Goal: Information Seeking & Learning: Learn about a topic

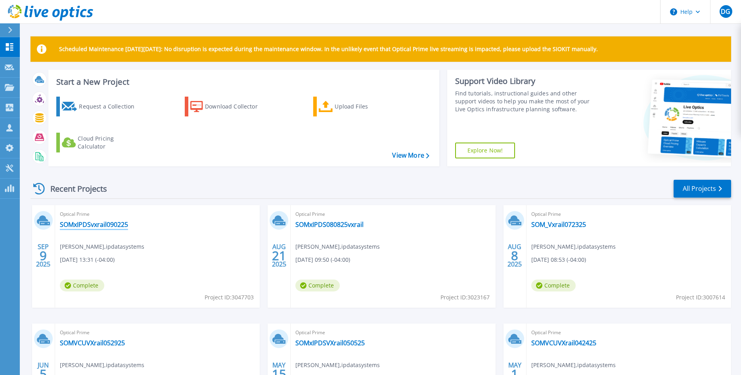
click at [105, 225] on link "SOMxIPDSvxrail090225" at bounding box center [94, 225] width 68 height 8
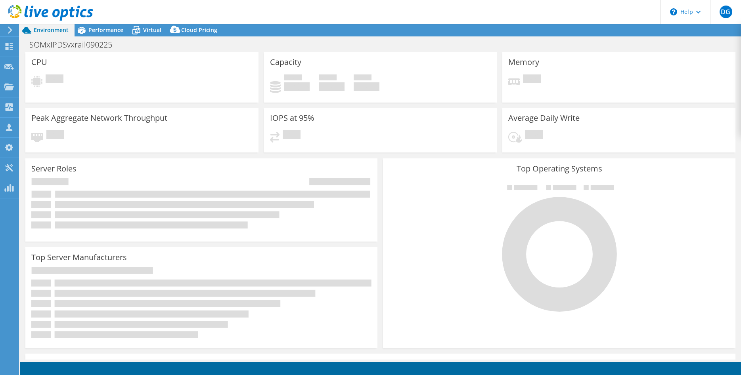
select select "USD"
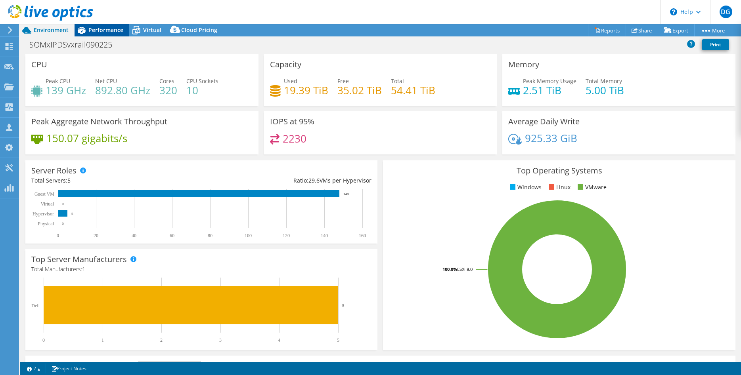
click at [105, 31] on span "Performance" at bounding box center [105, 30] width 35 height 8
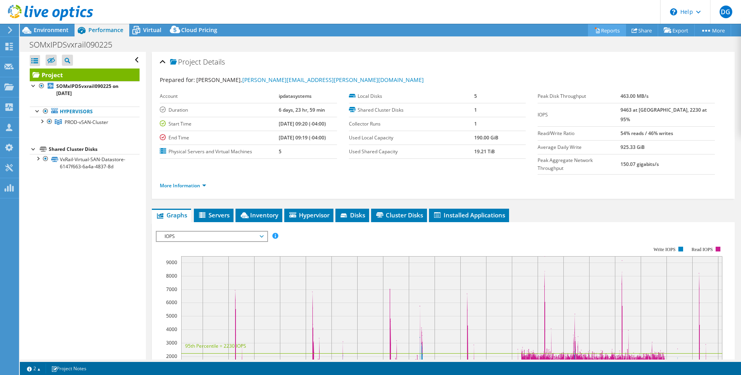
click at [606, 32] on link "Reports" at bounding box center [607, 30] width 38 height 12
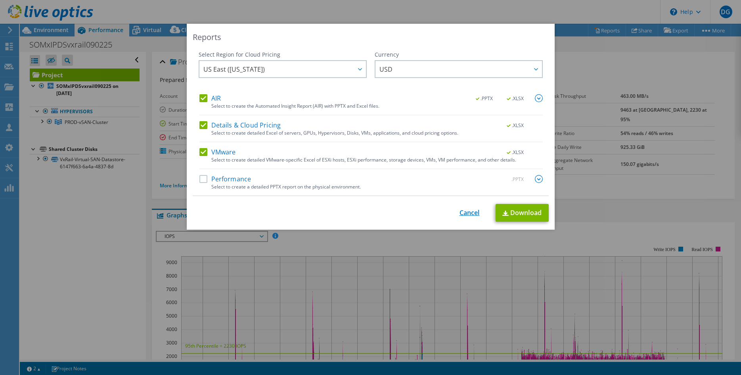
click at [469, 214] on link "Cancel" at bounding box center [469, 213] width 20 height 8
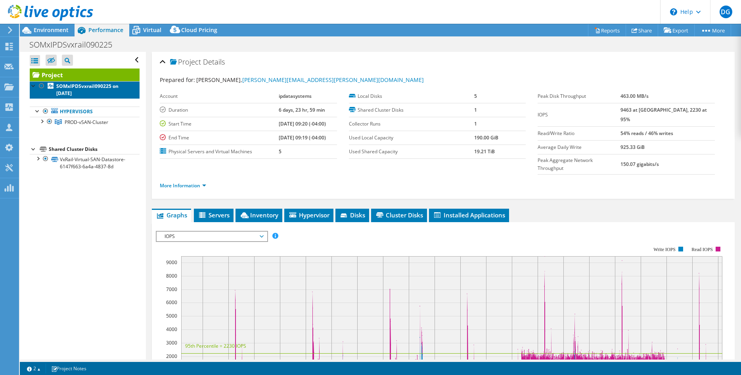
click at [84, 88] on b "SOMxIPDSvxrail090225 on 9/9/2025" at bounding box center [87, 90] width 62 height 14
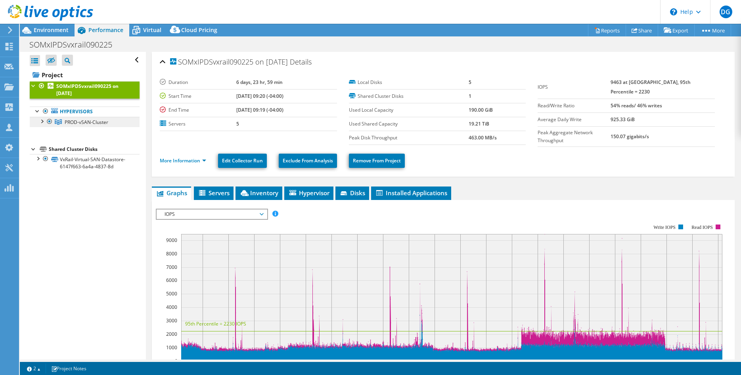
click at [96, 123] on span "PROD-vSAN-Cluster" at bounding box center [87, 122] width 44 height 7
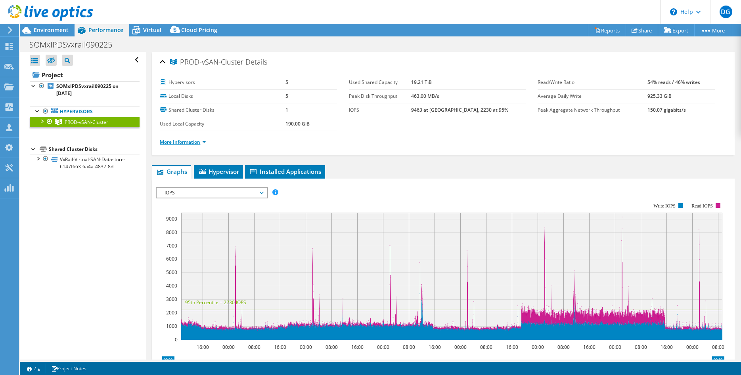
click at [203, 142] on link "More Information" at bounding box center [183, 142] width 46 height 7
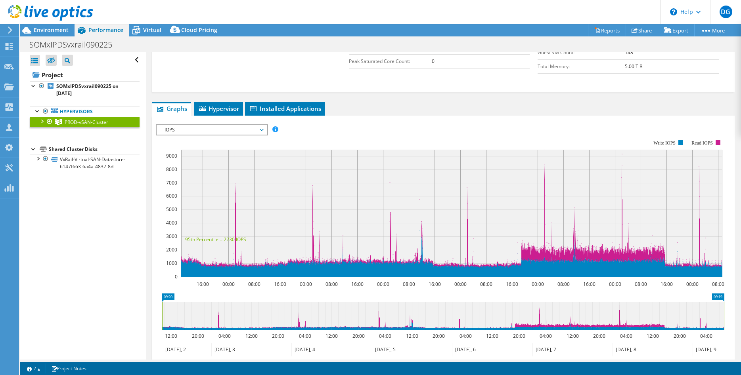
scroll to position [283, 0]
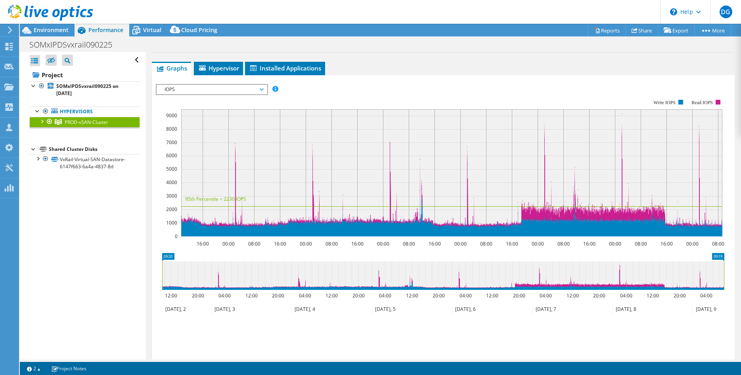
click at [660, 57] on div "PROD-vSAN-Cluster Details Hypervisors 5 Local Disks 5 Shared Cluster Disks 1 Us…" at bounding box center [443, 89] width 595 height 641
click at [261, 88] on span "IOPS" at bounding box center [212, 90] width 102 height 10
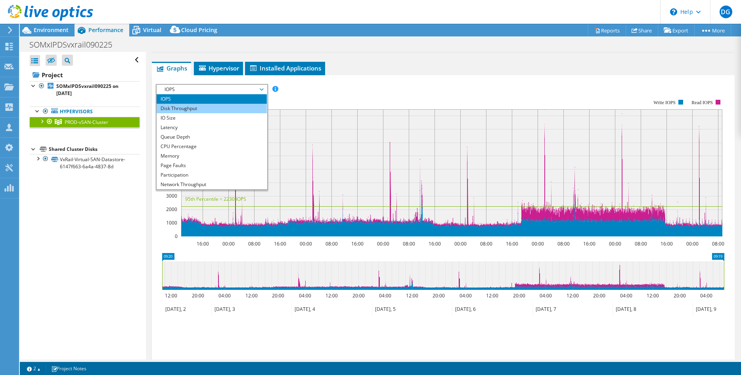
click at [191, 107] on li "Disk Throughput" at bounding box center [212, 109] width 110 height 10
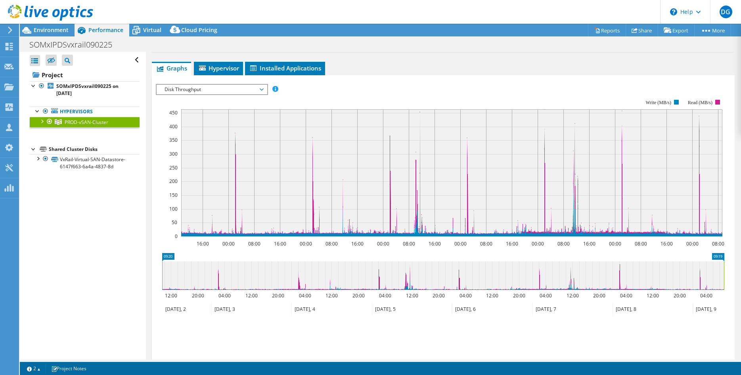
click at [619, 63] on ul "Graphs Servers Inventory Hypervisor Disks Cluster Disks Installed Applications" at bounding box center [443, 68] width 583 height 13
click at [261, 87] on span "Disk Throughput" at bounding box center [212, 90] width 102 height 10
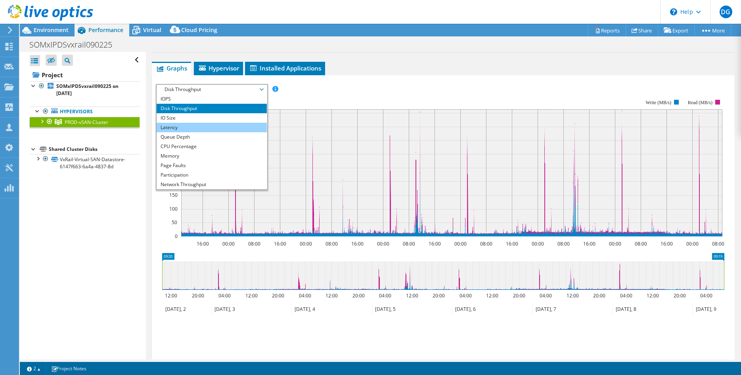
click at [187, 126] on li "Latency" at bounding box center [212, 128] width 110 height 10
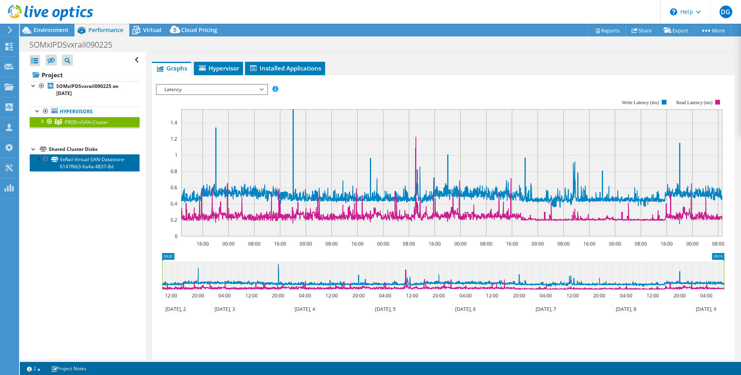
click at [81, 163] on link "VxRail-Virtual-SAN-Datastore-6147f663-6a4a-4837-8d" at bounding box center [85, 162] width 110 height 17
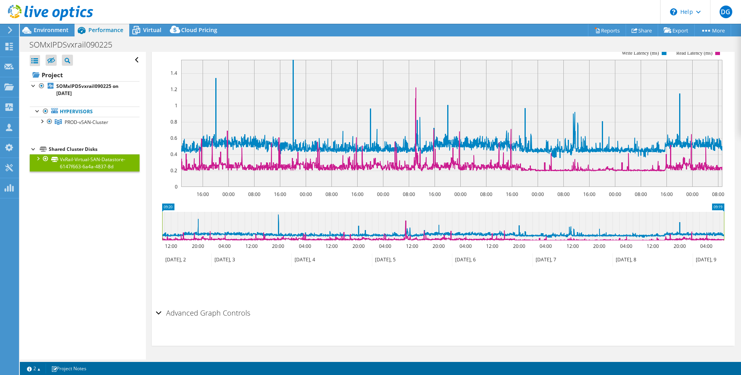
scroll to position [155, 0]
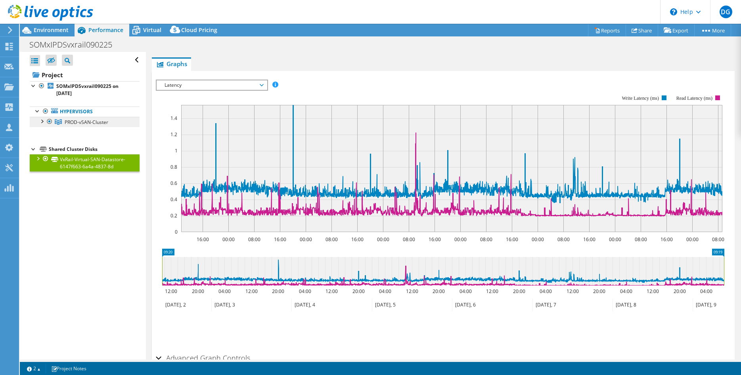
click at [81, 122] on span "PROD-vSAN-Cluster" at bounding box center [87, 122] width 44 height 7
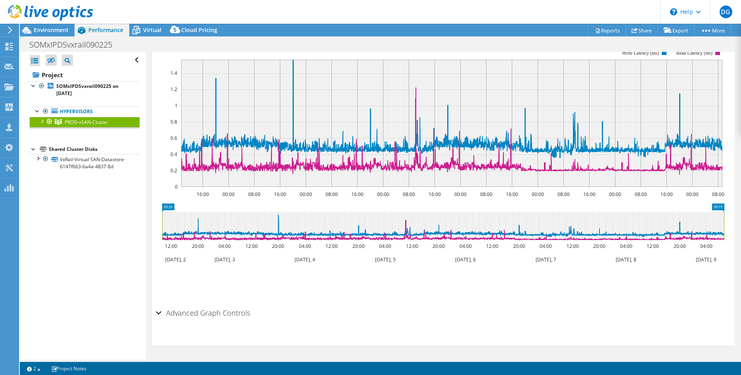
scroll to position [108, 0]
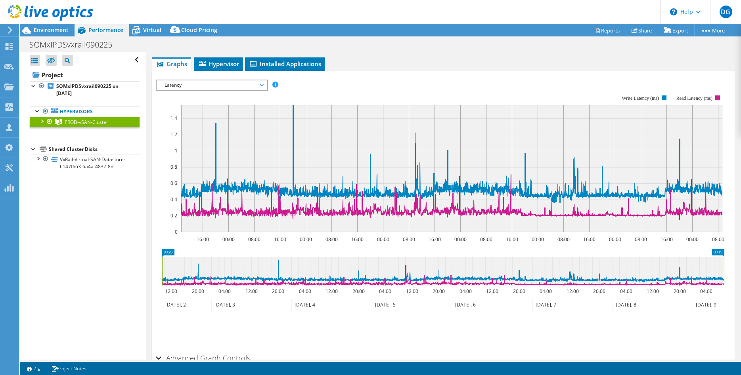
click at [42, 122] on div at bounding box center [42, 121] width 8 height 8
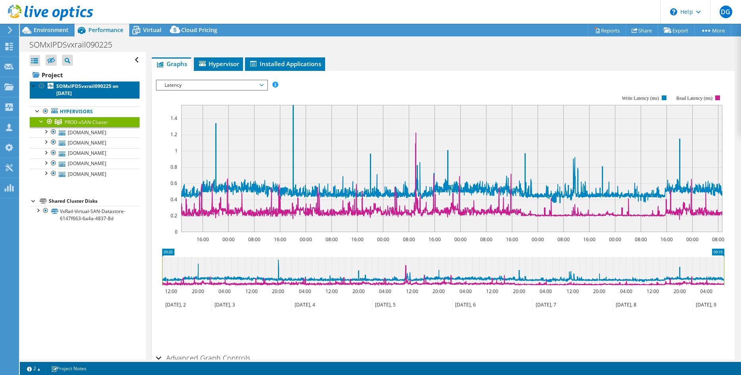
click at [77, 92] on link "SOMxIPDSvxrail090225 on 9/9/2025" at bounding box center [85, 89] width 110 height 17
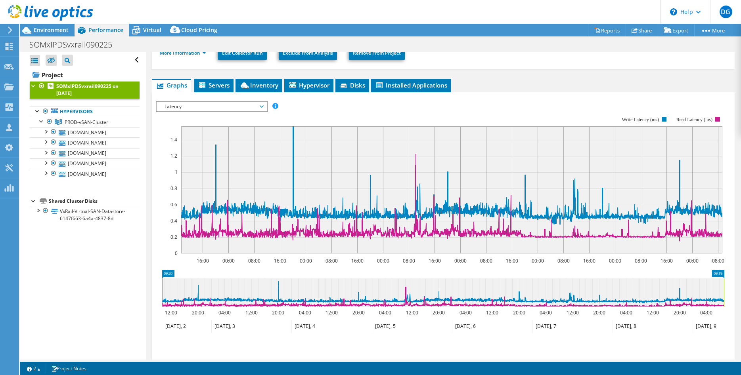
scroll to position [127, 0]
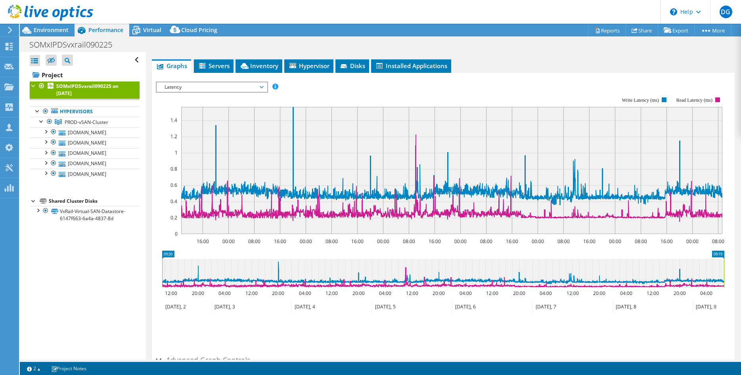
click at [262, 86] on span "Latency" at bounding box center [212, 87] width 102 height 10
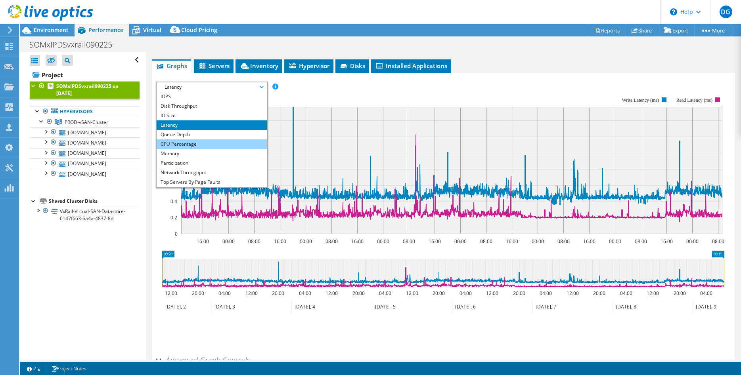
click at [186, 142] on li "CPU Percentage" at bounding box center [212, 145] width 110 height 10
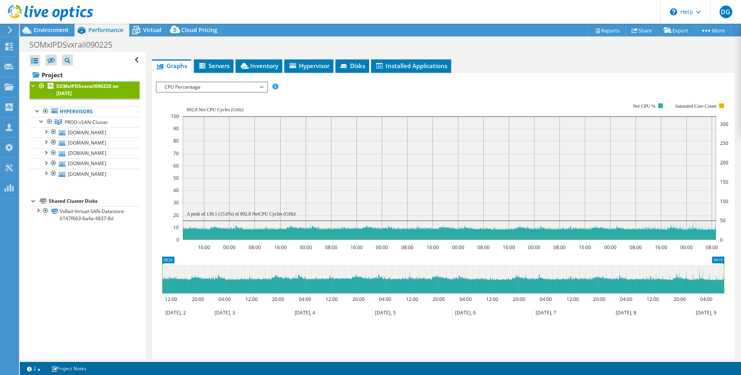
click at [603, 83] on div "IOPS Disk Throughput IO Size Latency Queue Depth CPU Percentage Memory Page Fau…" at bounding box center [443, 87] width 575 height 11
click at [262, 84] on span "CPU Percentage" at bounding box center [212, 87] width 102 height 10
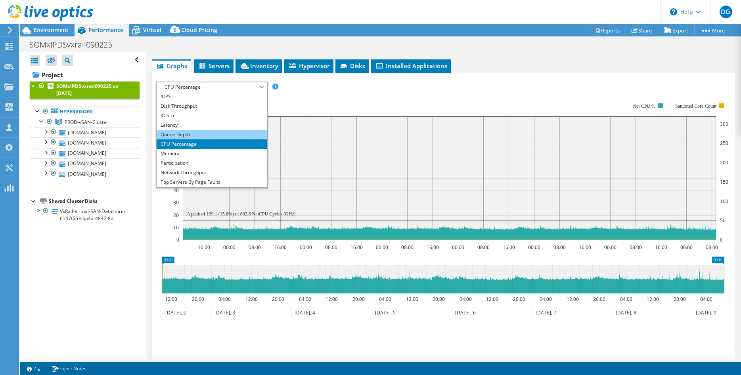
scroll to position [29, 0]
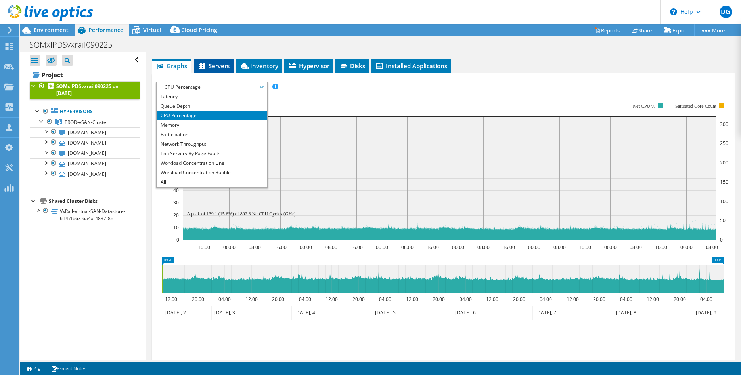
click at [216, 64] on span "Servers" at bounding box center [214, 66] width 32 height 8
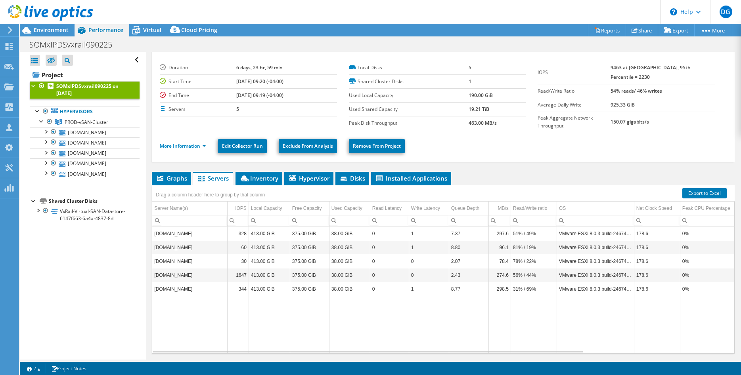
scroll to position [0, 0]
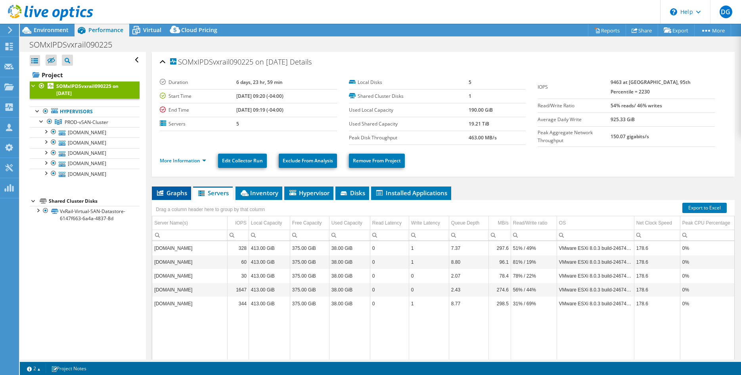
click at [176, 189] on span "Graphs" at bounding box center [171, 193] width 31 height 8
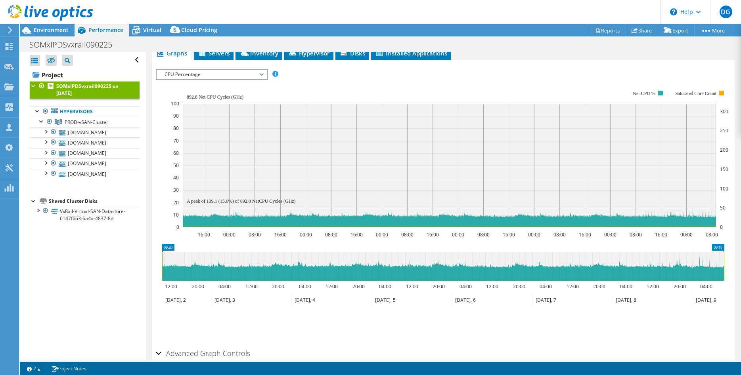
scroll to position [121, 0]
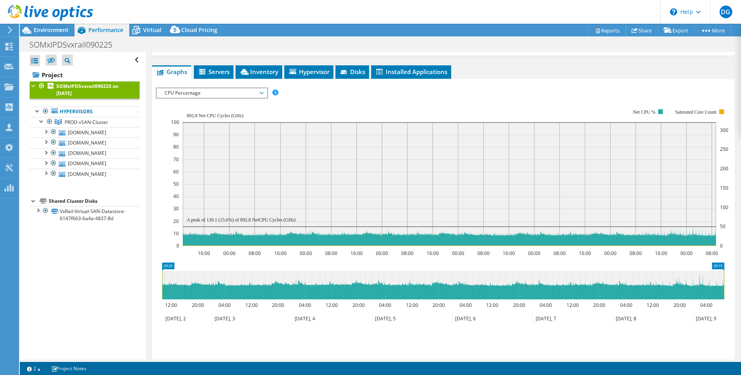
click at [261, 91] on span "CPU Percentage" at bounding box center [212, 93] width 102 height 10
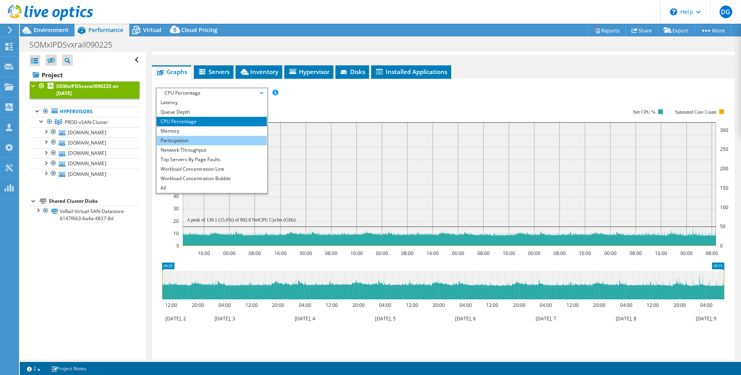
scroll to position [0, 0]
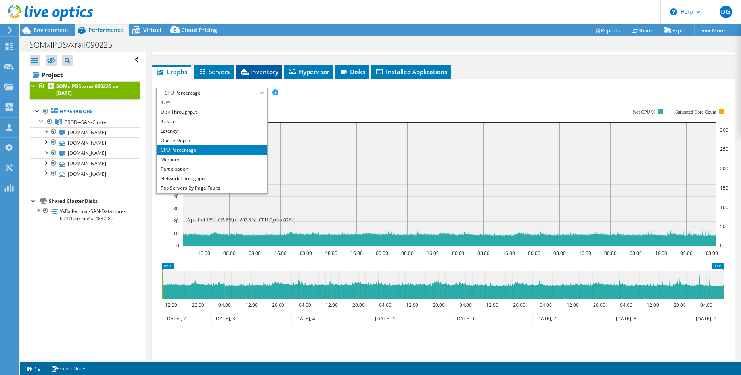
click at [261, 69] on span "Inventory" at bounding box center [258, 72] width 39 height 8
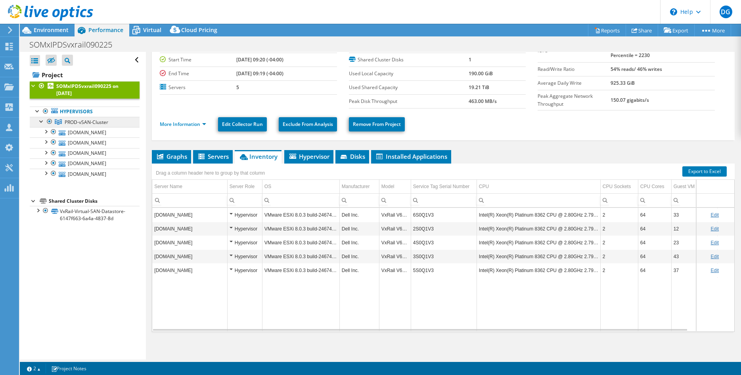
click at [97, 122] on span "PROD-vSAN-Cluster" at bounding box center [87, 122] width 44 height 7
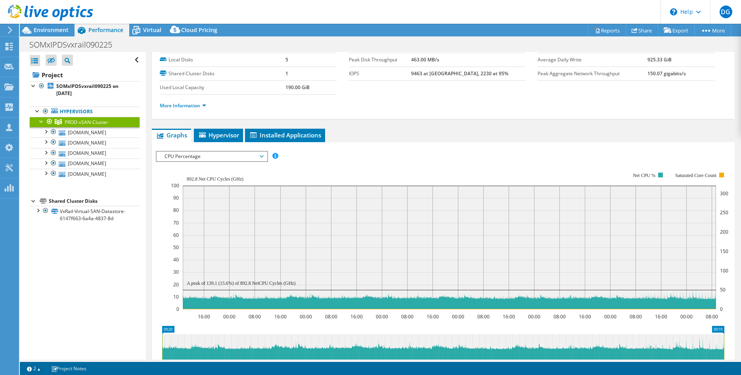
click at [262, 157] on span "CPU Percentage" at bounding box center [212, 157] width 102 height 10
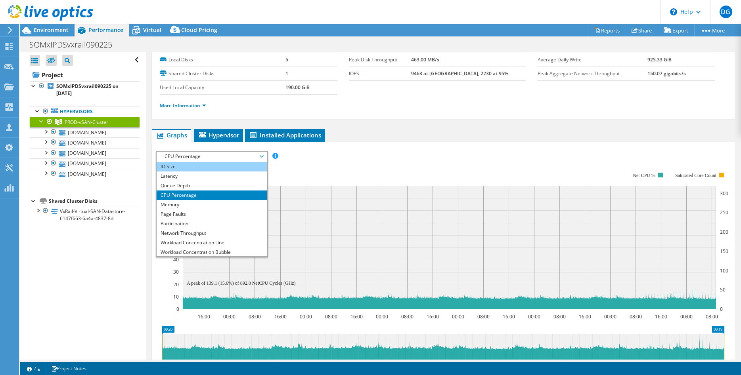
scroll to position [29, 0]
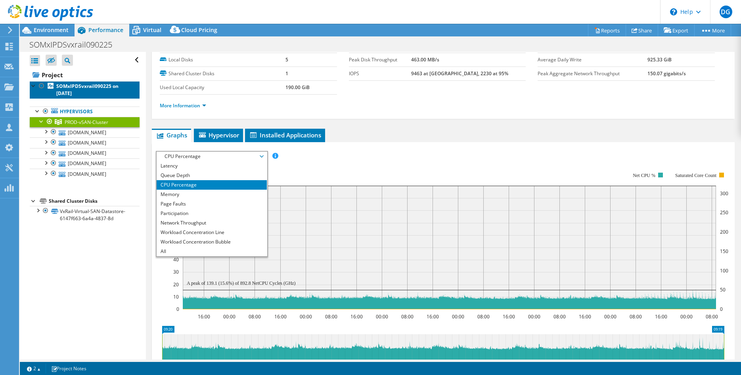
click at [65, 89] on b "SOMxIPDSvxrail090225 on 9/9/2025" at bounding box center [87, 90] width 62 height 14
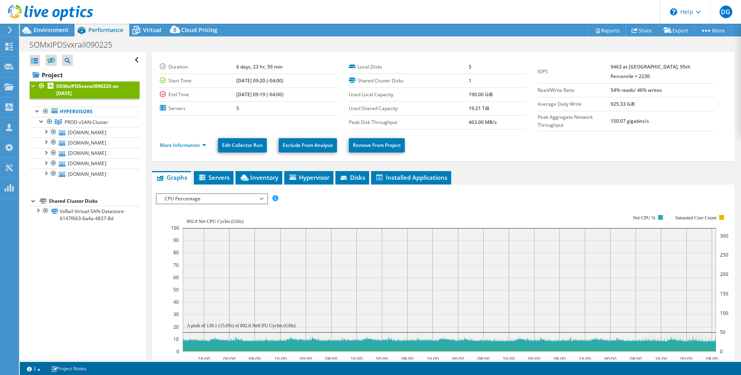
scroll to position [0, 0]
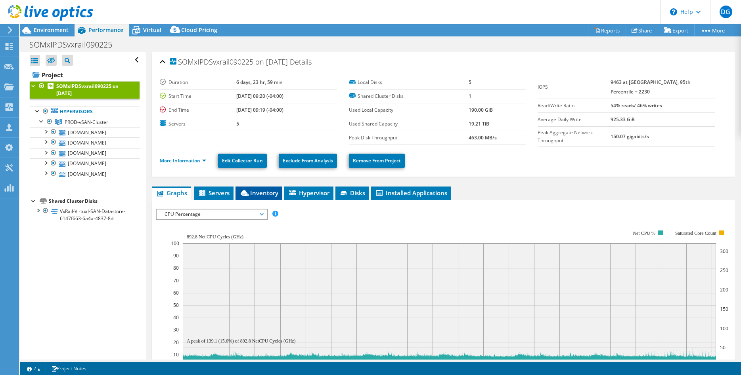
click at [269, 191] on span "Inventory" at bounding box center [258, 193] width 39 height 8
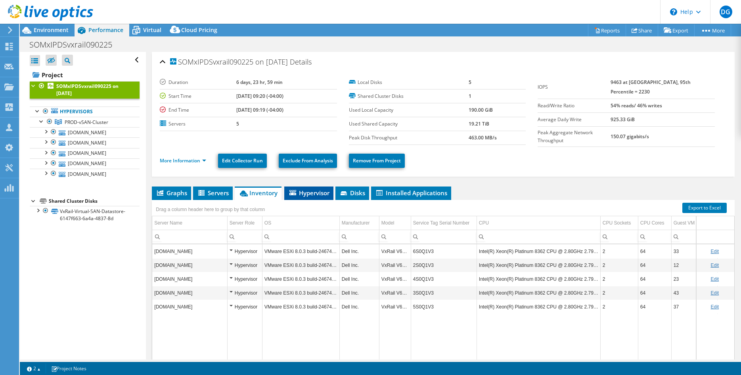
click at [319, 189] on span "Hypervisor" at bounding box center [308, 193] width 41 height 8
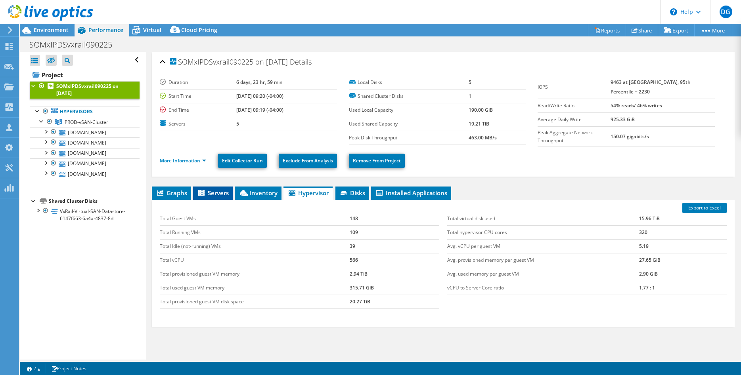
click at [215, 191] on span "Servers" at bounding box center [213, 193] width 32 height 8
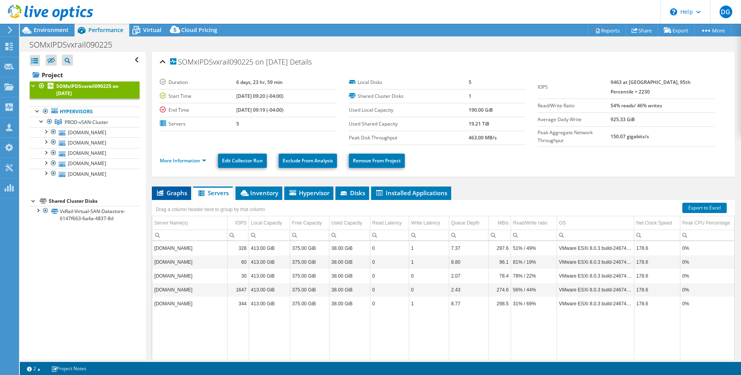
click at [175, 189] on span "Graphs" at bounding box center [171, 193] width 31 height 8
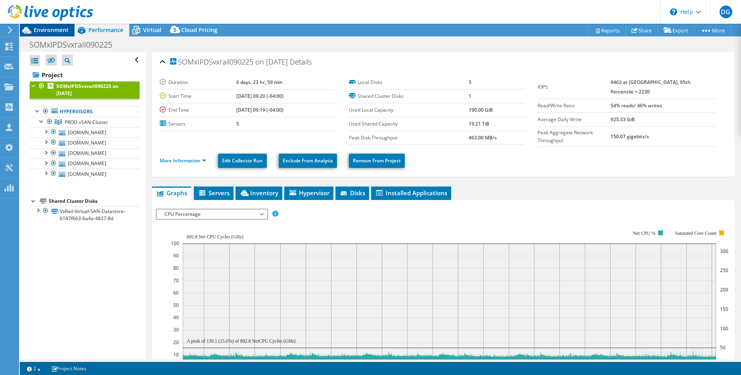
click at [44, 27] on span "Environment" at bounding box center [51, 30] width 35 height 8
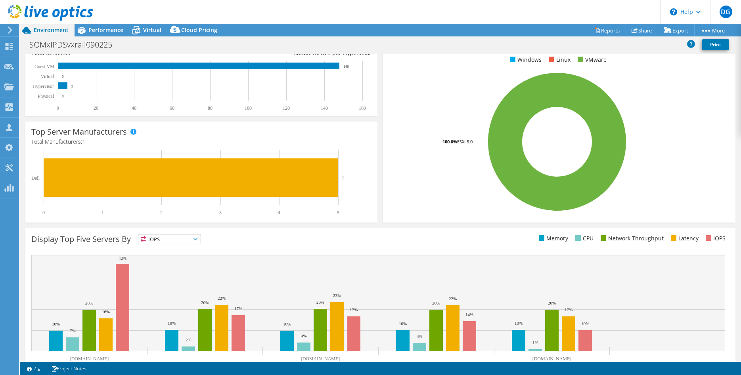
scroll to position [154, 0]
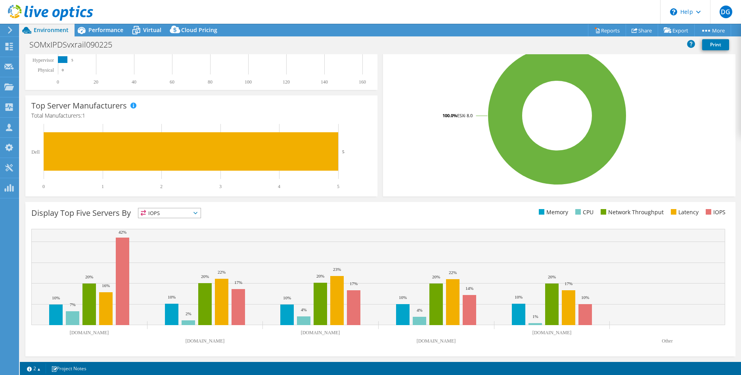
click at [197, 212] on icon at bounding box center [195, 213] width 4 height 2
click at [161, 267] on li "Latency" at bounding box center [169, 267] width 62 height 11
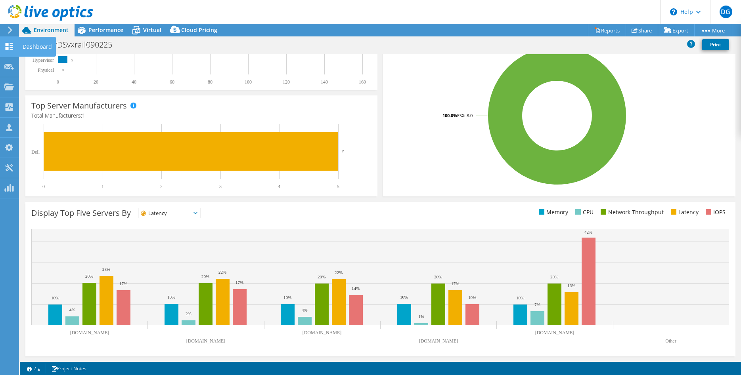
click at [8, 47] on icon at bounding box center [9, 47] width 10 height 8
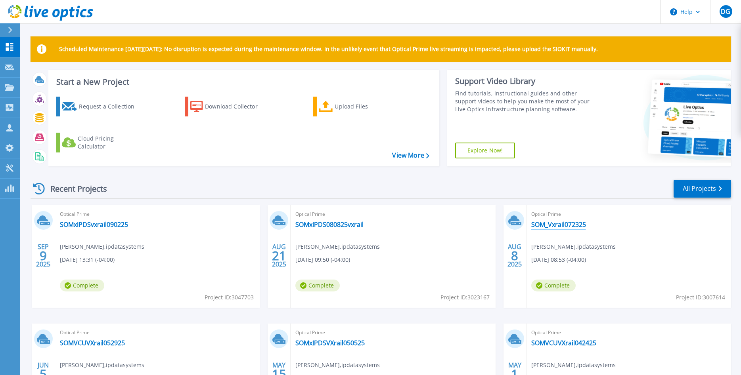
click at [565, 224] on link "SOM_Vxrail072325" at bounding box center [558, 225] width 55 height 8
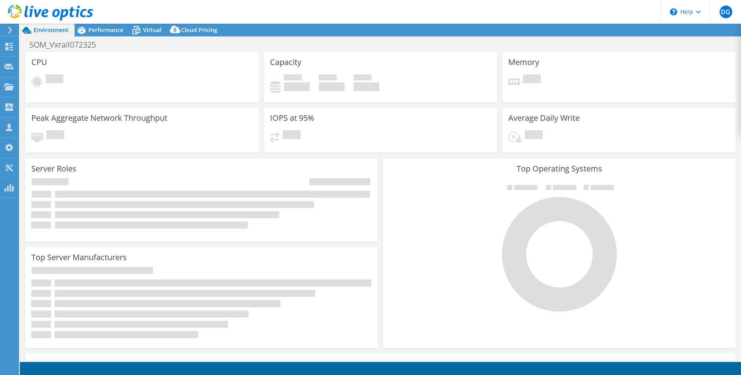
select select "USD"
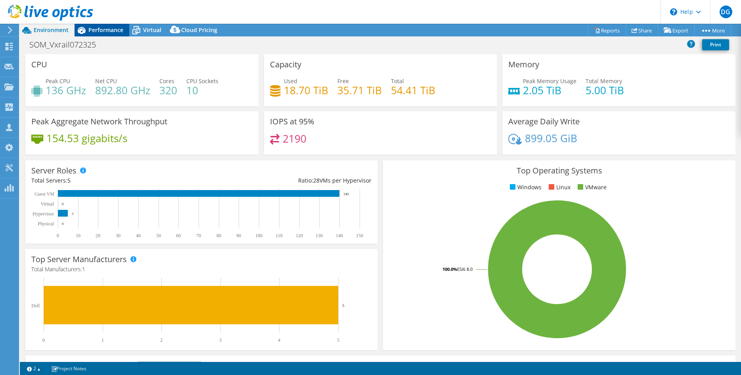
click at [104, 29] on span "Performance" at bounding box center [105, 30] width 35 height 8
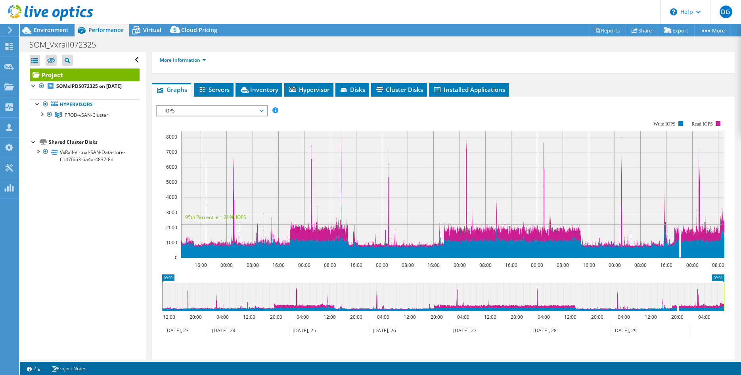
scroll to position [121, 0]
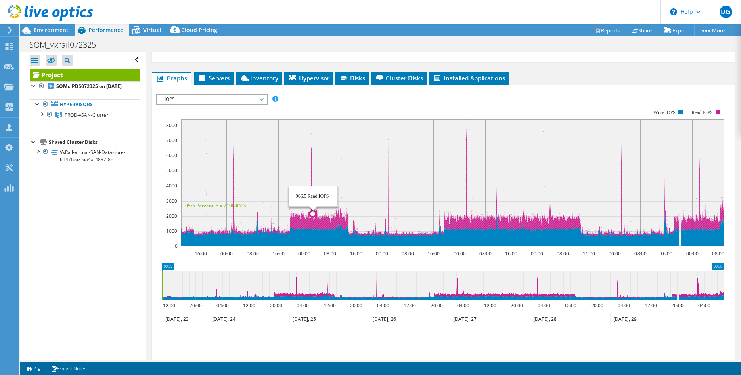
click at [313, 134] on rect at bounding box center [452, 182] width 543 height 127
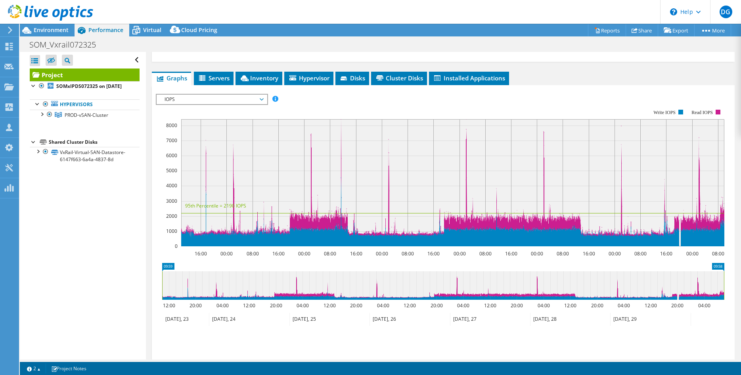
click at [603, 100] on rect at bounding box center [440, 178] width 568 height 159
click at [261, 99] on span "IOPS" at bounding box center [212, 100] width 102 height 10
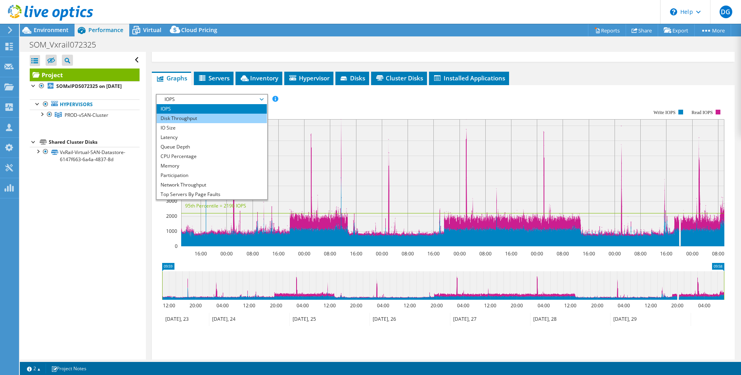
click at [192, 118] on li "Disk Throughput" at bounding box center [212, 119] width 110 height 10
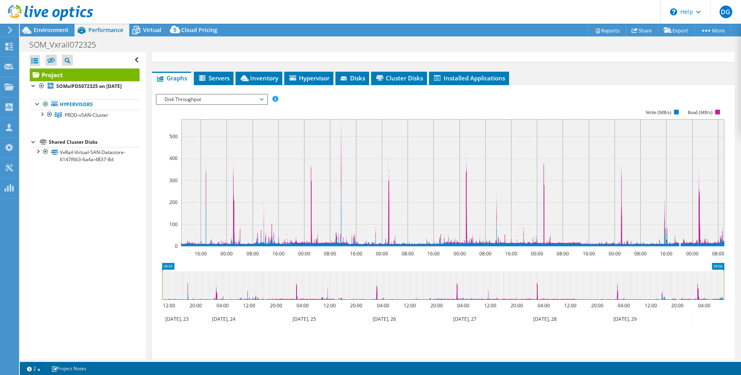
click at [595, 95] on div "IOPS Disk Throughput IO Size Latency Queue Depth CPU Percentage Memory Page Fau…" at bounding box center [443, 99] width 575 height 11
click at [263, 99] on icon at bounding box center [262, 99] width 4 height 2
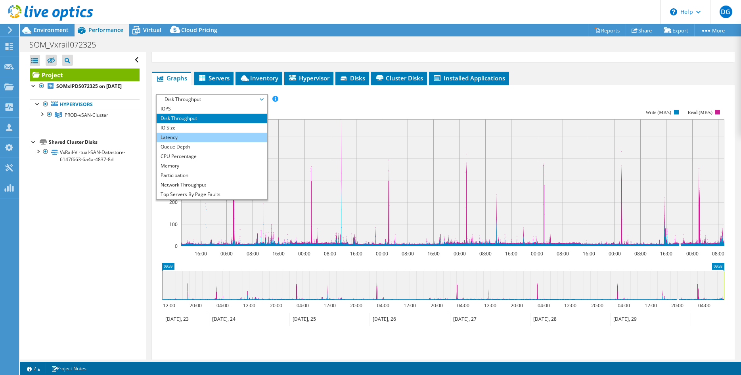
click at [198, 136] on li "Latency" at bounding box center [212, 138] width 110 height 10
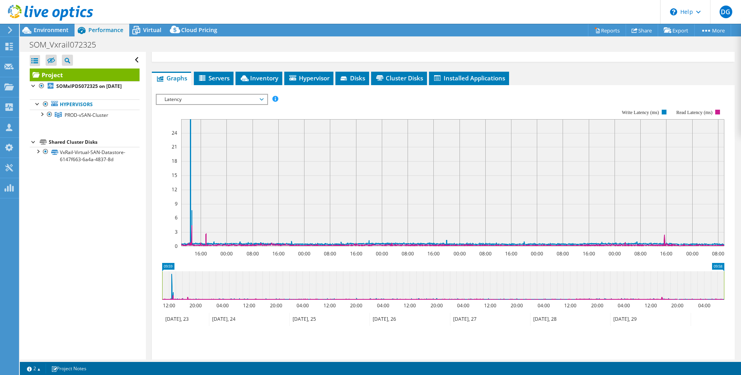
click at [600, 94] on div "IOPS Disk Throughput IO Size Latency Queue Depth CPU Percentage Memory Page Fau…" at bounding box center [443, 99] width 575 height 11
click at [191, 121] on icon at bounding box center [452, 182] width 543 height 127
click at [261, 98] on span "Latency" at bounding box center [212, 100] width 102 height 10
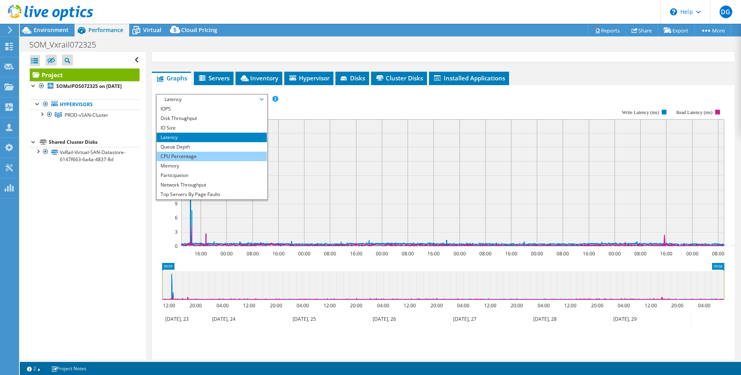
click at [185, 158] on li "CPU Percentage" at bounding box center [212, 157] width 110 height 10
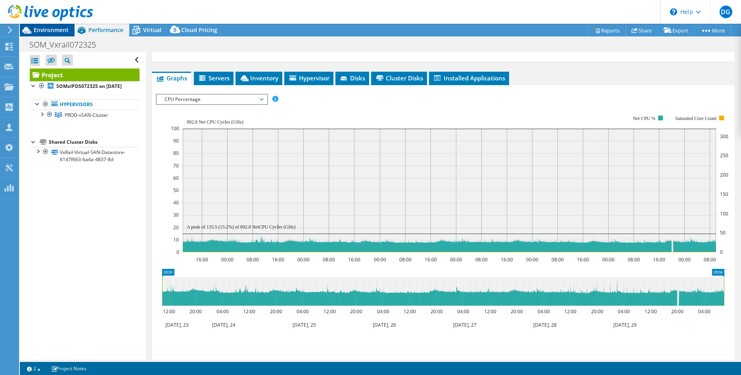
click at [46, 27] on span "Environment" at bounding box center [51, 30] width 35 height 8
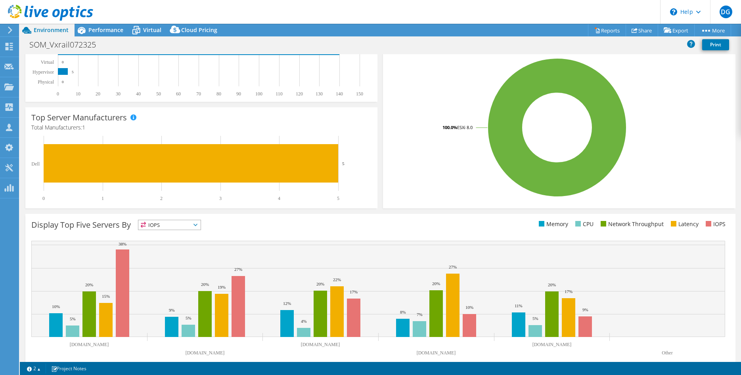
scroll to position [154, 0]
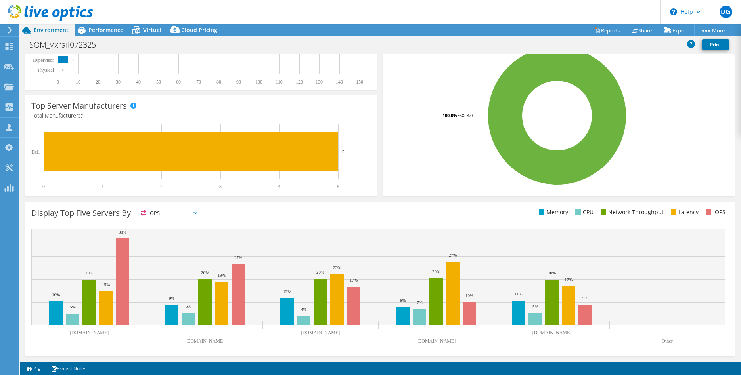
click at [197, 213] on icon at bounding box center [195, 213] width 4 height 2
click at [176, 267] on li "Latency" at bounding box center [169, 267] width 62 height 11
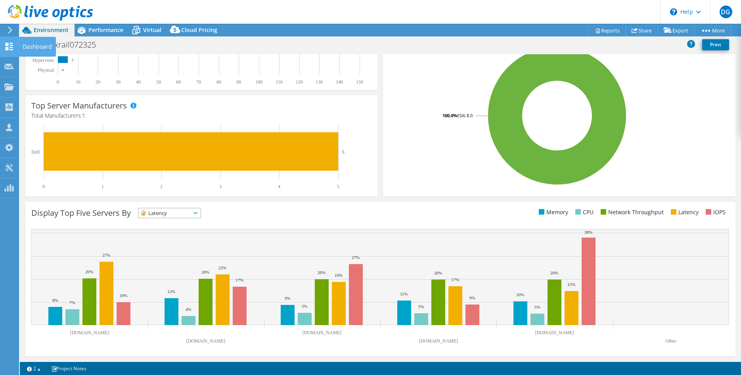
click at [10, 47] on icon at bounding box center [9, 47] width 10 height 8
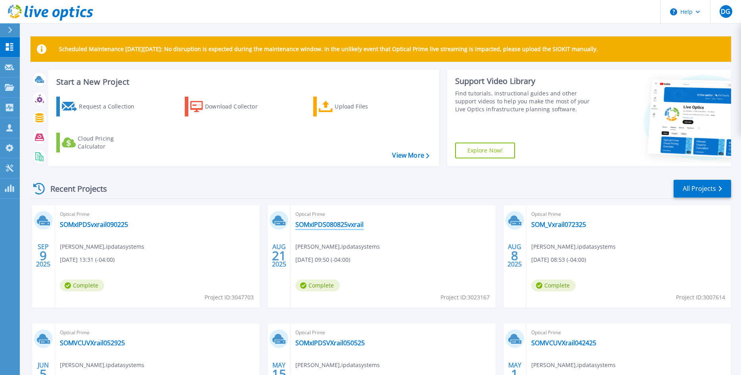
click at [328, 227] on link "SOMxIPDS080825vxrail" at bounding box center [329, 225] width 68 height 8
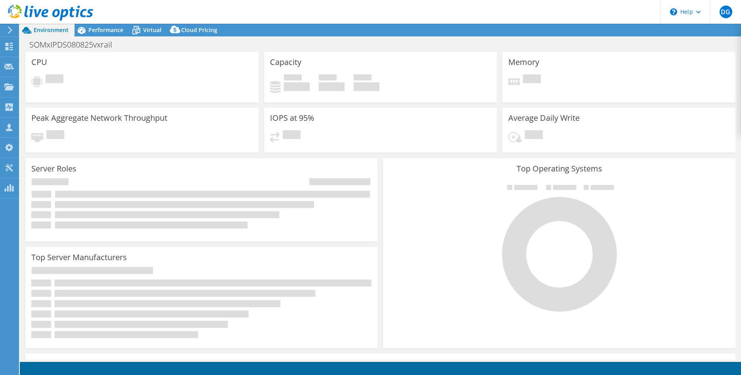
select select "USD"
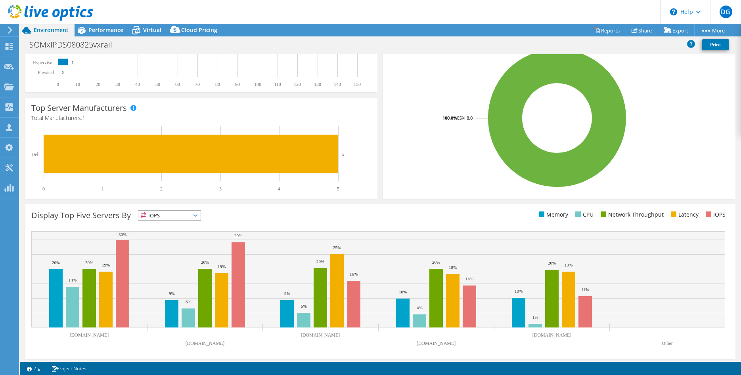
scroll to position [154, 0]
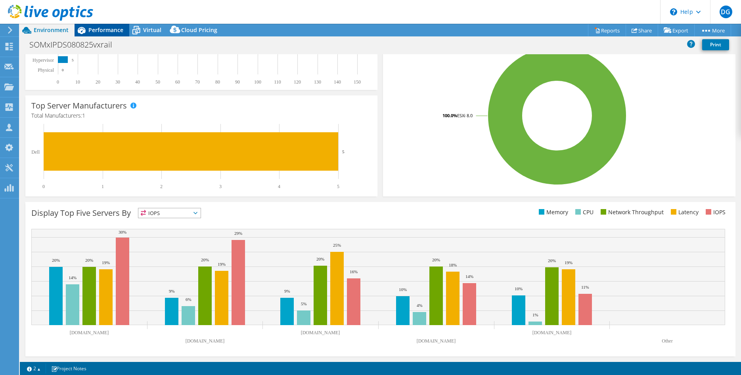
click at [106, 29] on span "Performance" at bounding box center [105, 30] width 35 height 8
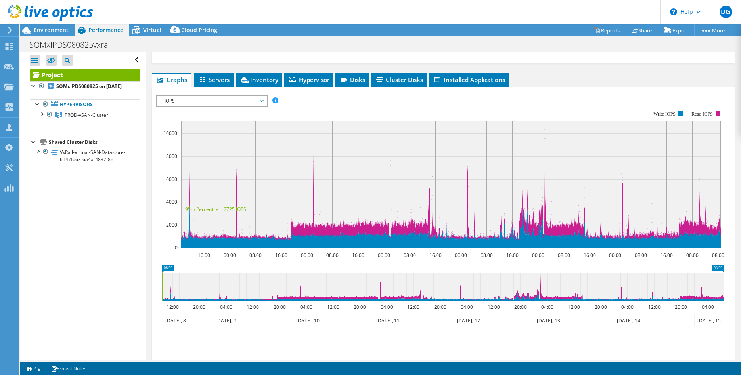
scroll to position [121, 0]
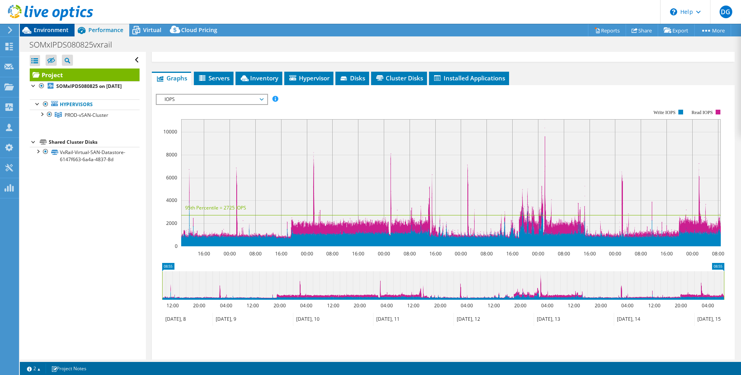
click at [50, 29] on span "Environment" at bounding box center [51, 30] width 35 height 8
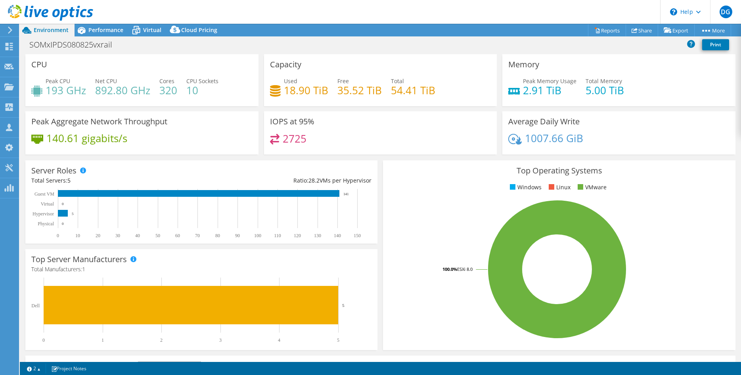
scroll to position [154, 0]
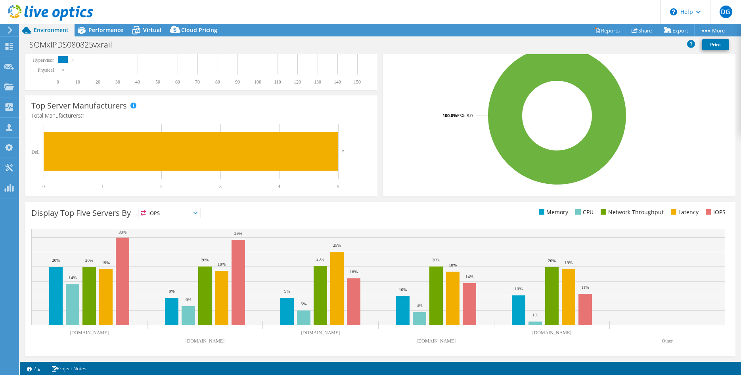
click at [196, 212] on icon at bounding box center [195, 213] width 4 height 2
click at [169, 268] on li "Latency" at bounding box center [169, 267] width 62 height 11
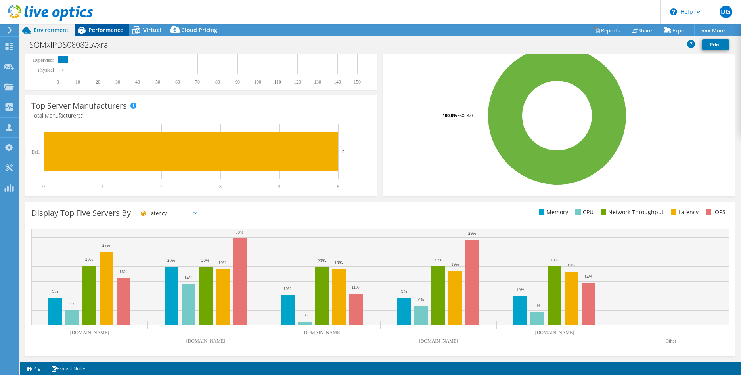
click at [102, 27] on span "Performance" at bounding box center [105, 30] width 35 height 8
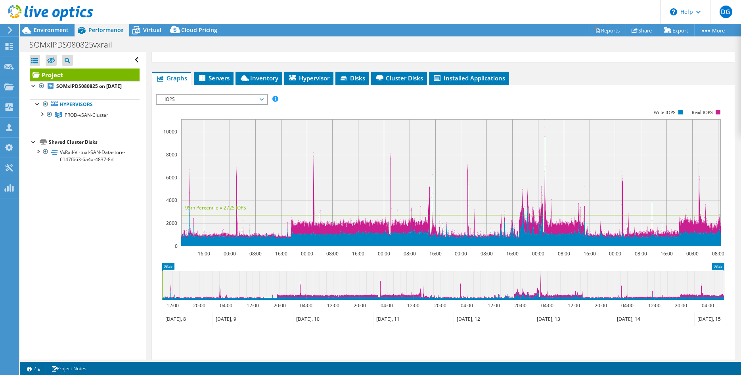
scroll to position [0, 0]
click at [261, 99] on span "IOPS" at bounding box center [212, 100] width 102 height 10
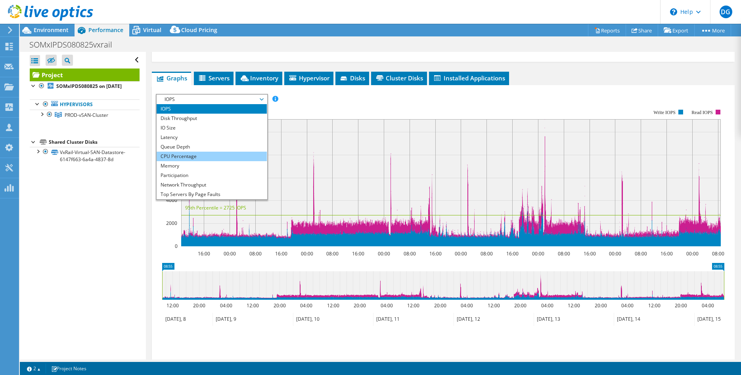
click at [191, 157] on li "CPU Percentage" at bounding box center [212, 157] width 110 height 10
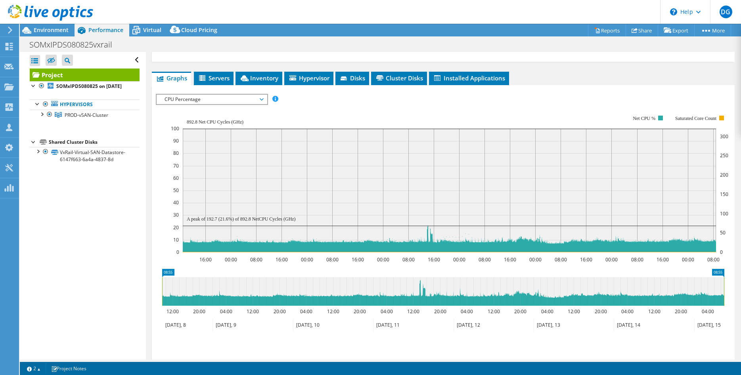
click at [578, 91] on div "IOPS Disk Throughput IO Size Latency Queue Depth CPU Percentage Memory Page Fau…" at bounding box center [443, 230] width 575 height 281
click at [262, 99] on span "CPU Percentage" at bounding box center [212, 100] width 102 height 10
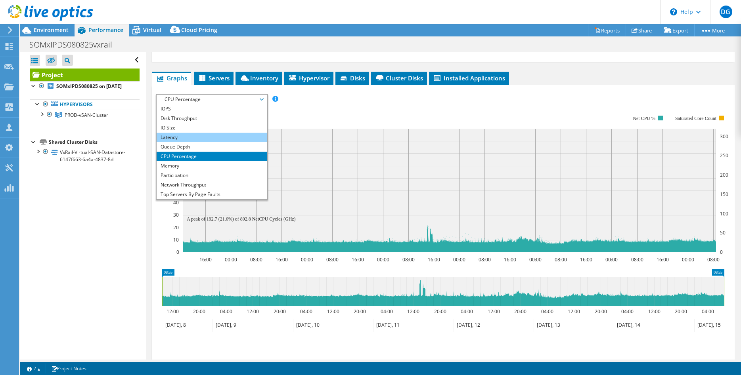
click at [190, 136] on li "Latency" at bounding box center [212, 138] width 110 height 10
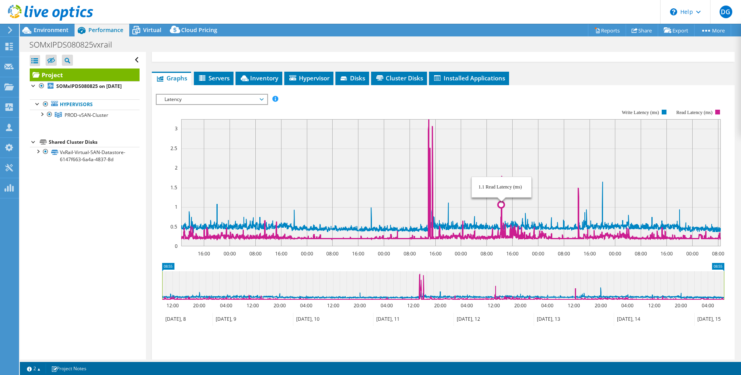
click at [501, 174] on icon "16:00 00:00 08:00 16:00 00:00 08:00 16:00 00:00 08:00 16:00 00:00 08:00 16:00 0…" at bounding box center [443, 178] width 574 height 159
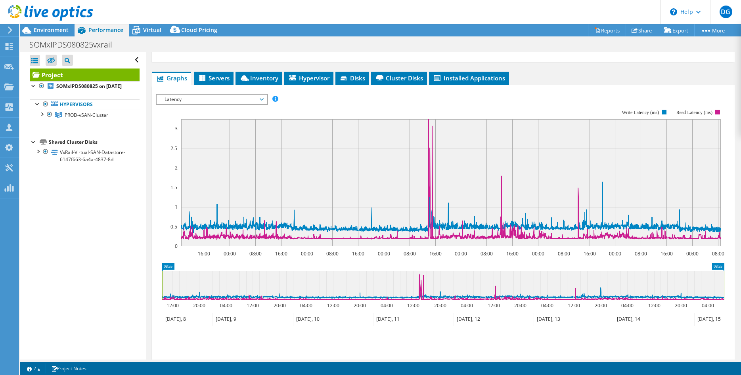
click at [262, 99] on span "Latency" at bounding box center [212, 100] width 102 height 10
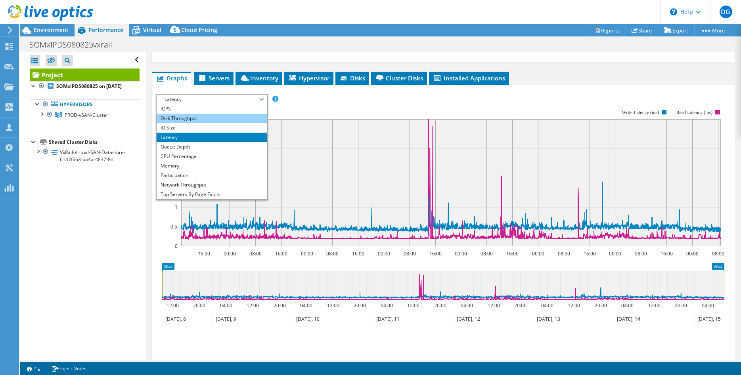
click at [196, 119] on li "Disk Throughput" at bounding box center [212, 119] width 110 height 10
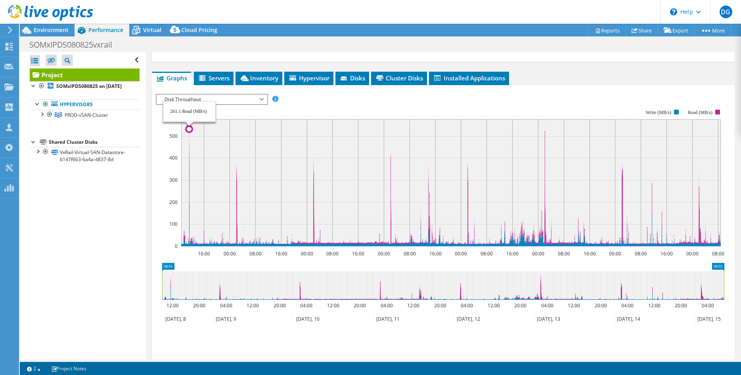
click at [189, 131] on circle at bounding box center [189, 129] width 6 height 6
click at [593, 82] on ul "Graphs Servers Inventory Hypervisor Disks Cluster Disks Installed Applications" at bounding box center [443, 78] width 583 height 13
click at [262, 99] on span "Disk Throughput" at bounding box center [212, 100] width 102 height 10
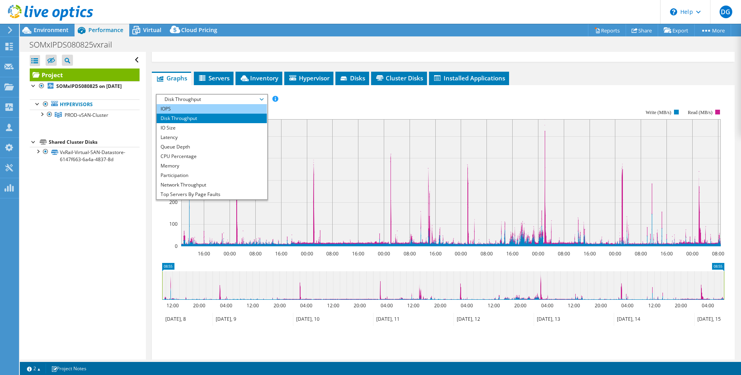
click at [212, 107] on li "IOPS" at bounding box center [212, 109] width 110 height 10
